Goal: Task Accomplishment & Management: Manage account settings

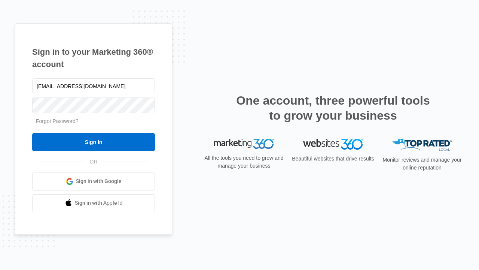
type input "dankie614@gmail.com"
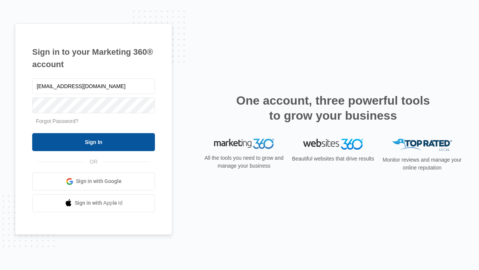
click at [94, 142] on input "Sign In" at bounding box center [93, 142] width 123 height 18
